Goal: Transaction & Acquisition: Download file/media

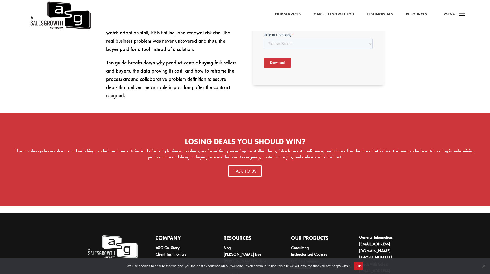
scroll to position [139, 0]
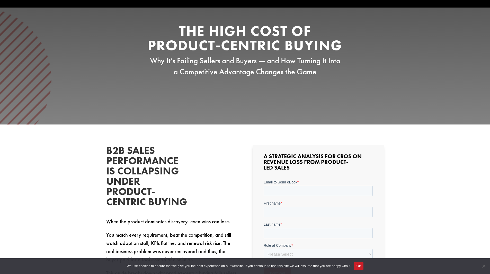
scroll to position [129, 0]
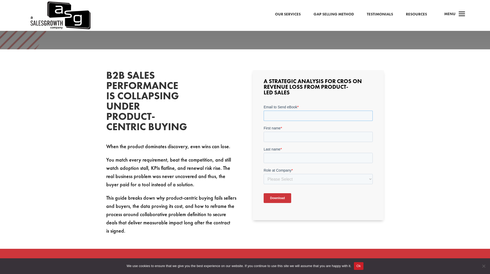
click at [286, 117] on input "Email to Send eBook *" at bounding box center [318, 116] width 109 height 10
type input "phil.rachunok@gmail.com"
click at [279, 138] on div "First name *" at bounding box center [318, 134] width 109 height 16
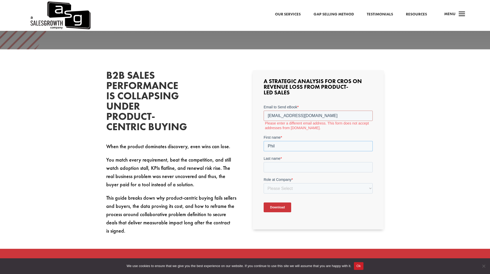
type input "Phil"
click at [288, 169] on input "Last name *" at bounding box center [318, 167] width 109 height 10
type input "Rachunok"
click at [305, 190] on select "Please Select C-Level (CRO, CSO, etc) Senior Leadership (VP of Sales, VP of Ena…" at bounding box center [318, 188] width 109 height 10
select select "Individual Contributor (AE, SDR, CSM, etc)"
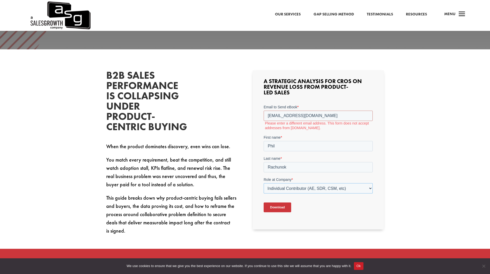
click at [264, 183] on select "Please Select C-Level (CRO, CSO, etc) Senior Leadership (VP of Sales, VP of Ena…" at bounding box center [318, 188] width 109 height 10
drag, startPoint x: 310, startPoint y: 115, endPoint x: 249, endPoint y: 115, distance: 61.0
click html "Email to Send eBook * phil.rachunok@gmail.com Please enter a different email ad…"
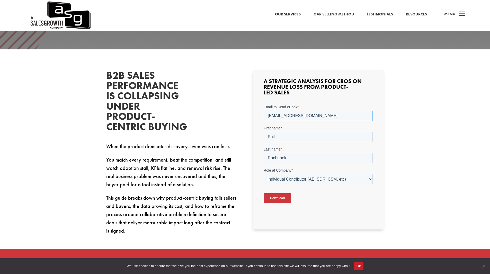
type input "prachunok@opentext.com"
click at [283, 197] on input "Download" at bounding box center [278, 198] width 28 height 10
